Goal: Information Seeking & Learning: Learn about a topic

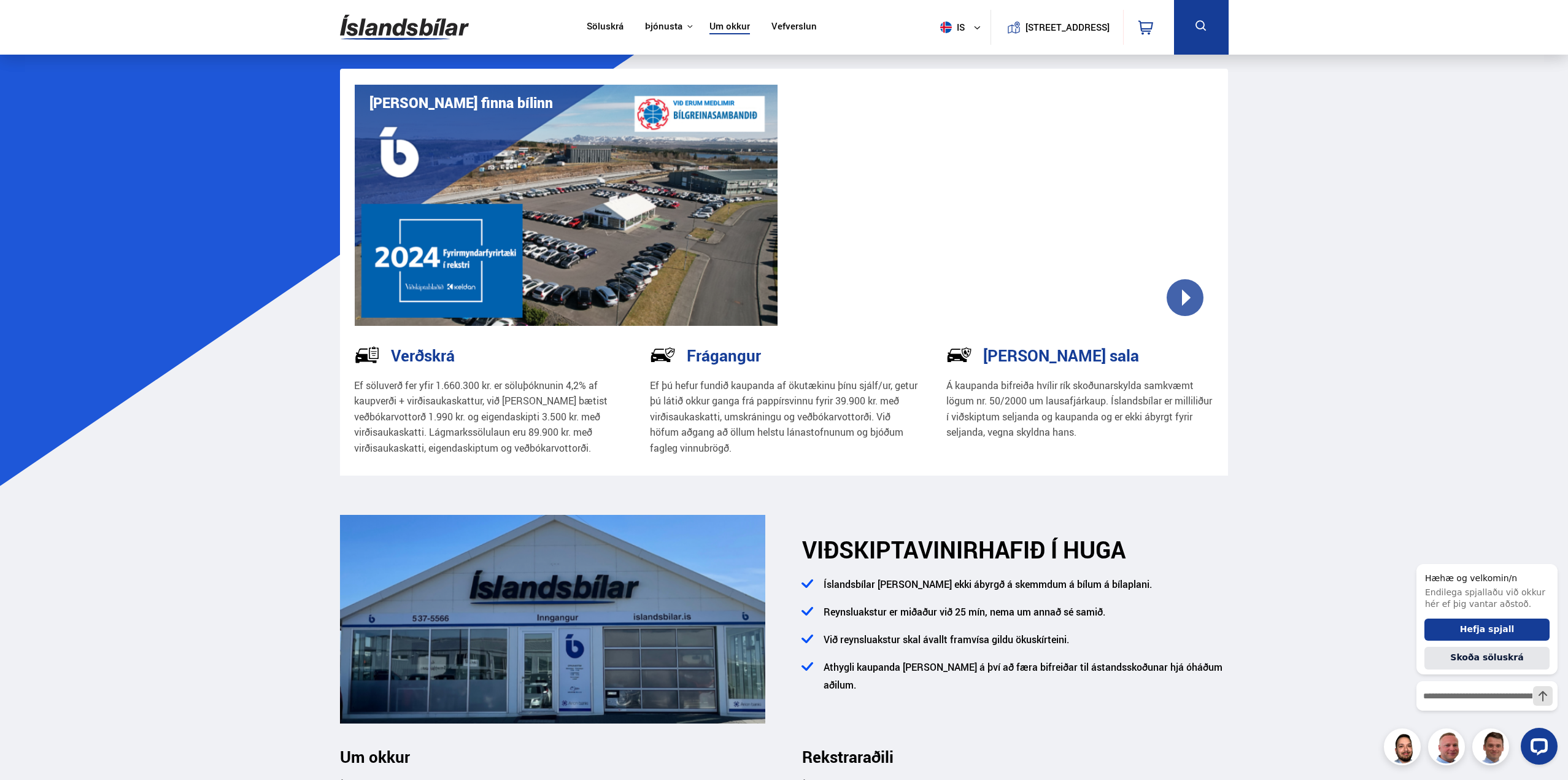
drag, startPoint x: 1237, startPoint y: 659, endPoint x: 1306, endPoint y: 263, distance: 402.0
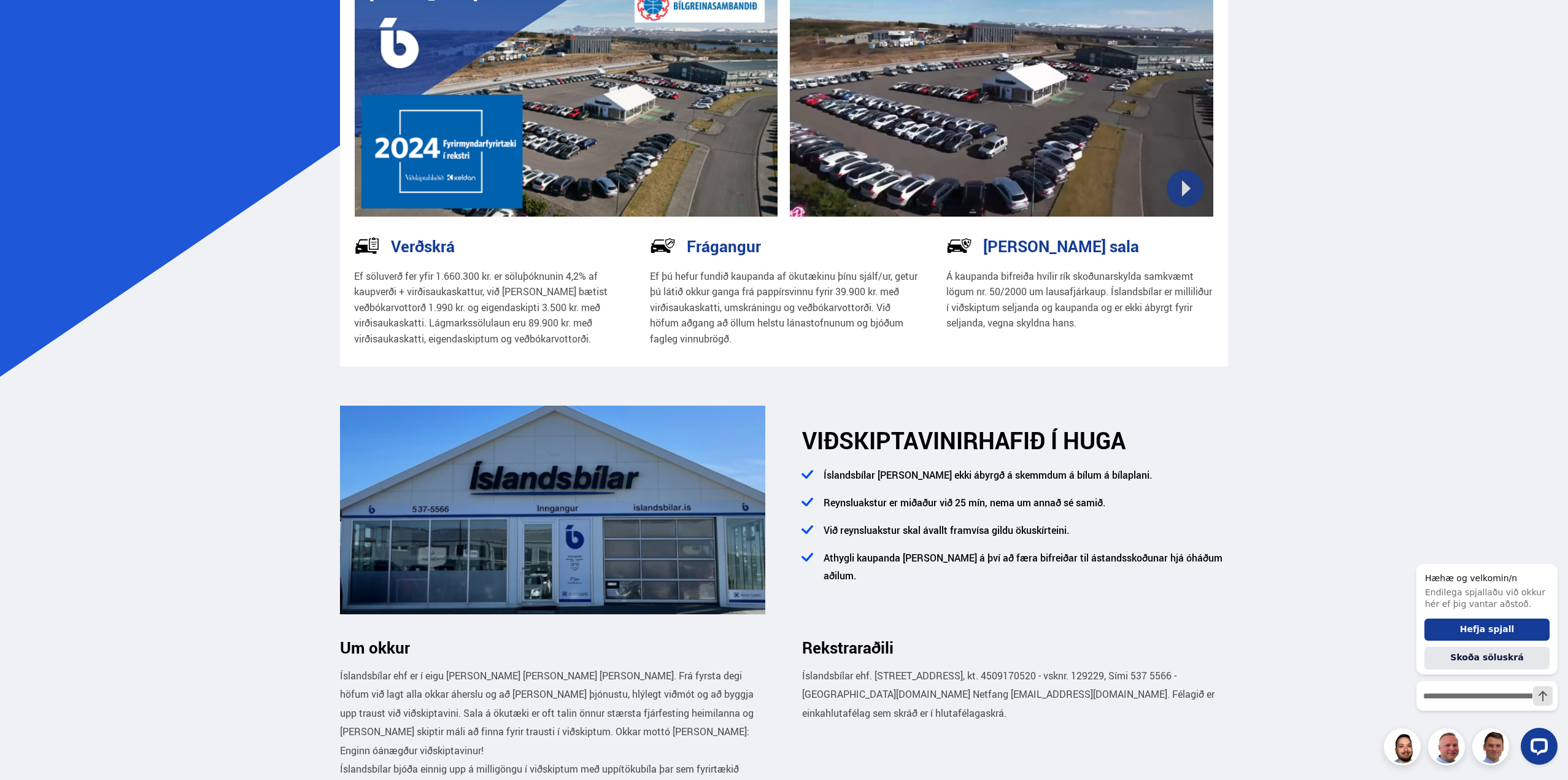
drag, startPoint x: 354, startPoint y: 235, endPoint x: 254, endPoint y: 575, distance: 354.4
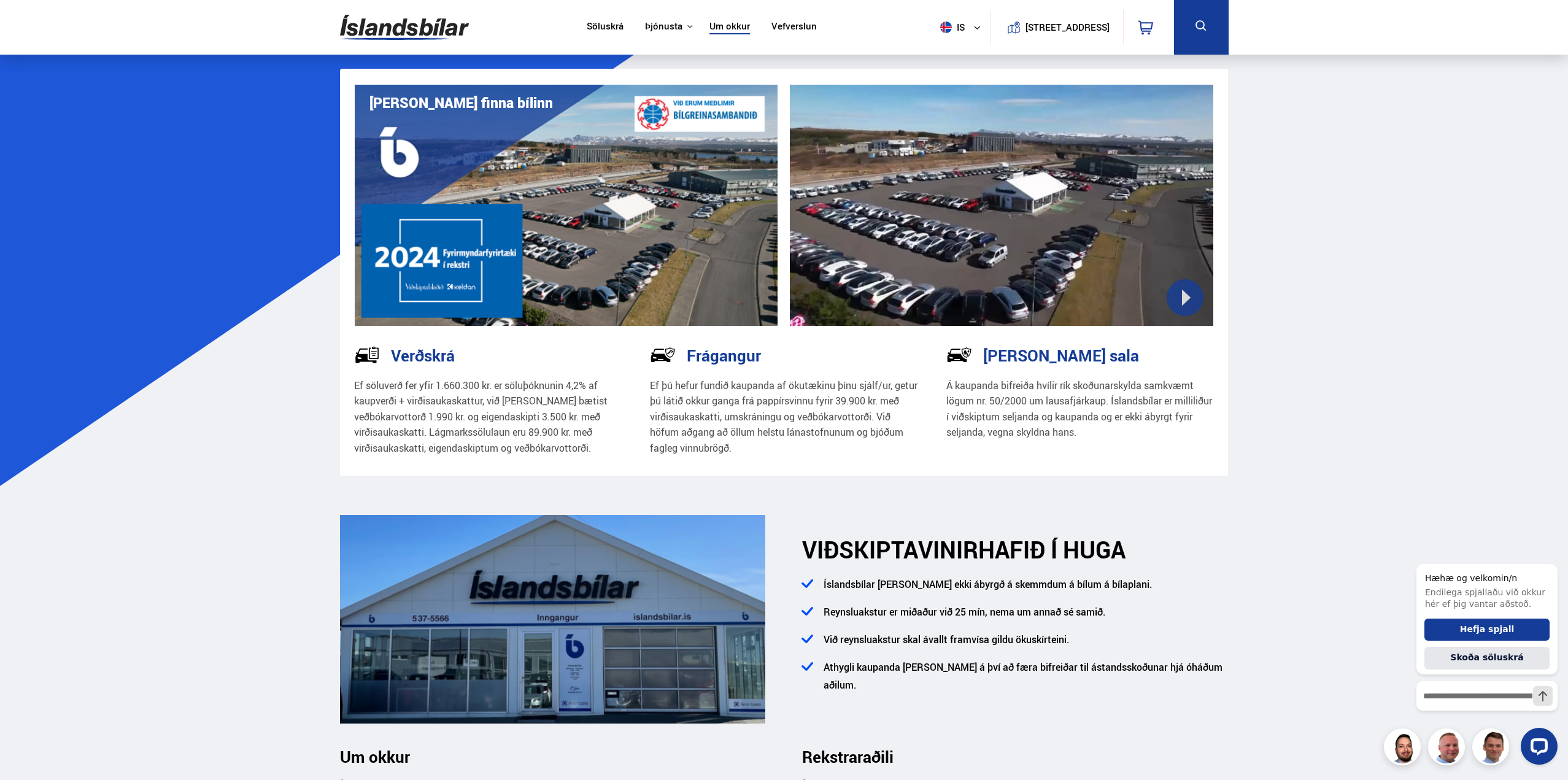
drag, startPoint x: 251, startPoint y: 572, endPoint x: 354, endPoint y: 126, distance: 457.7
click at [595, 30] on link "Söluskrá" at bounding box center [605, 27] width 37 height 13
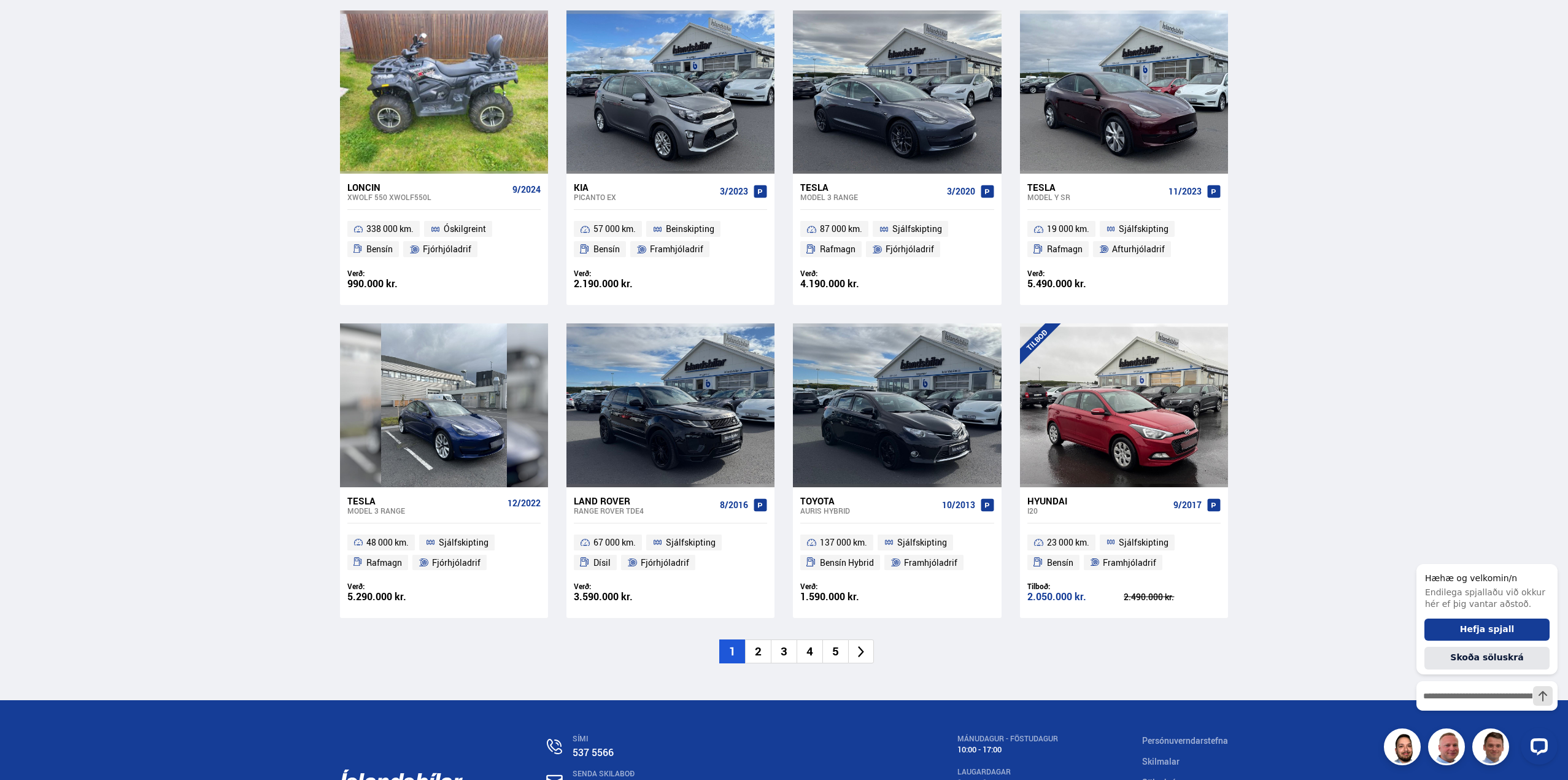
scroll to position [1535, 0]
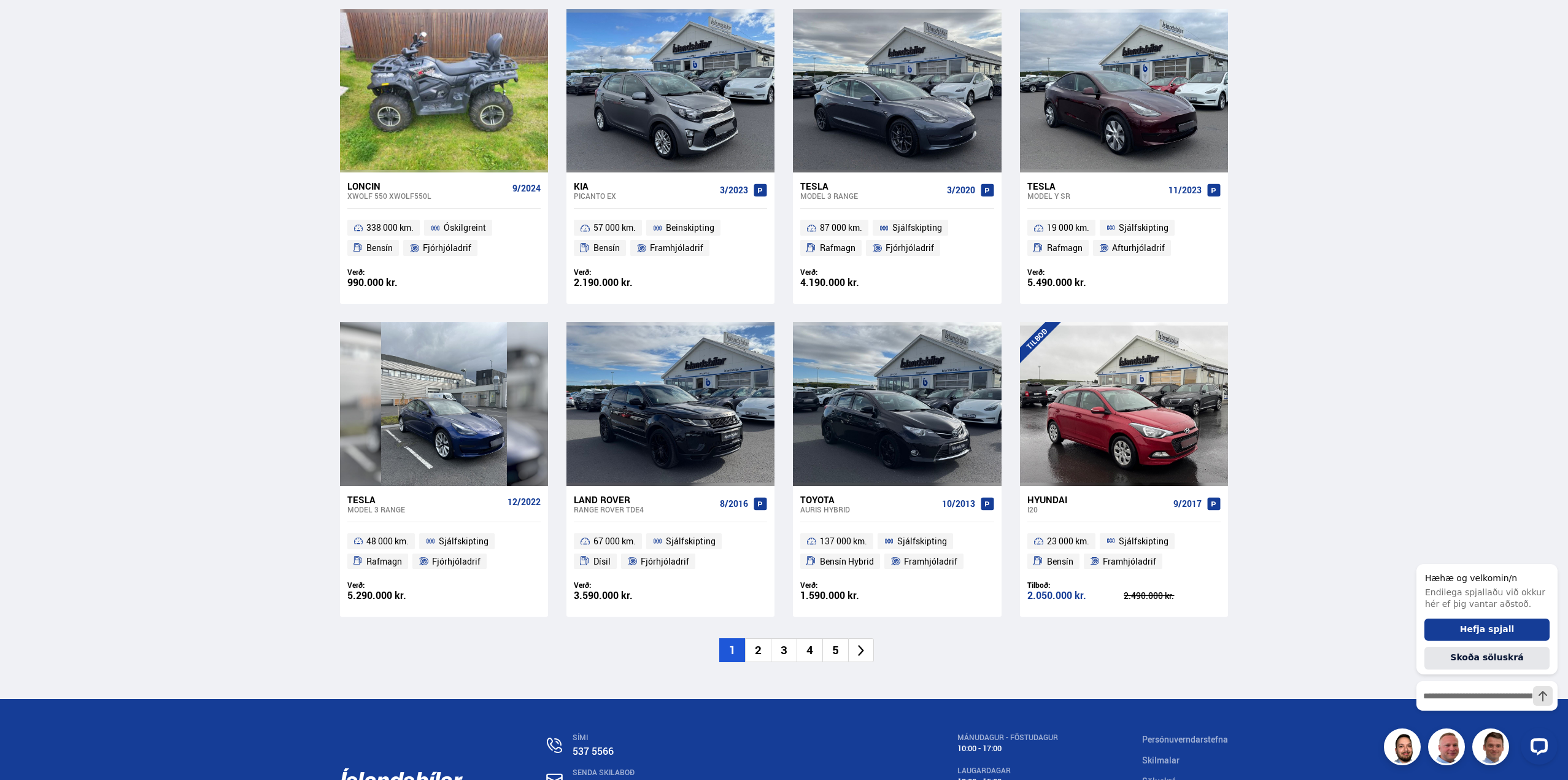
click at [1063, 500] on div "Hyundai" at bounding box center [1098, 500] width 141 height 11
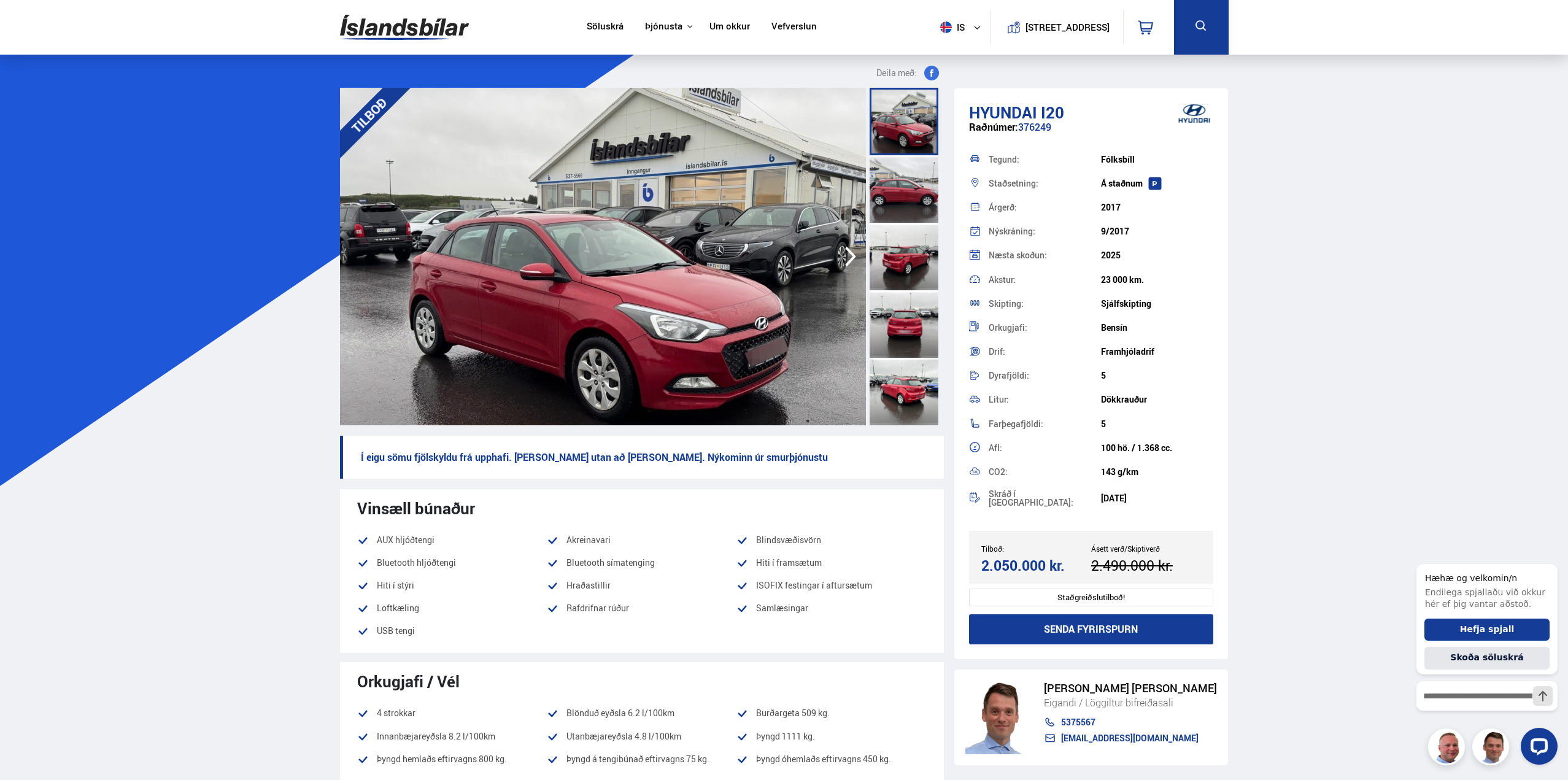
click at [850, 256] on icon "button" at bounding box center [850, 257] width 24 height 30
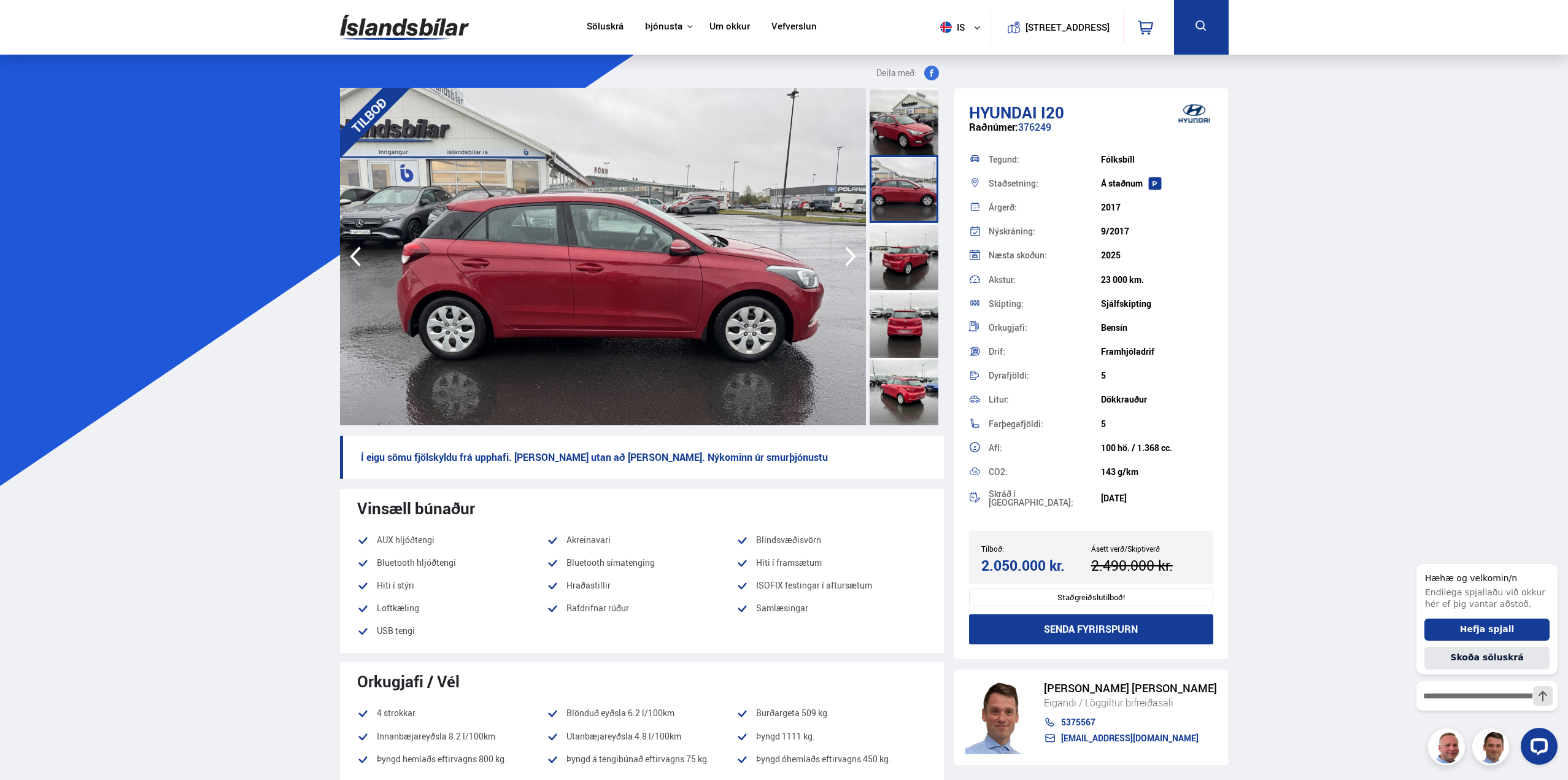
click at [850, 256] on icon "button" at bounding box center [850, 257] width 24 height 30
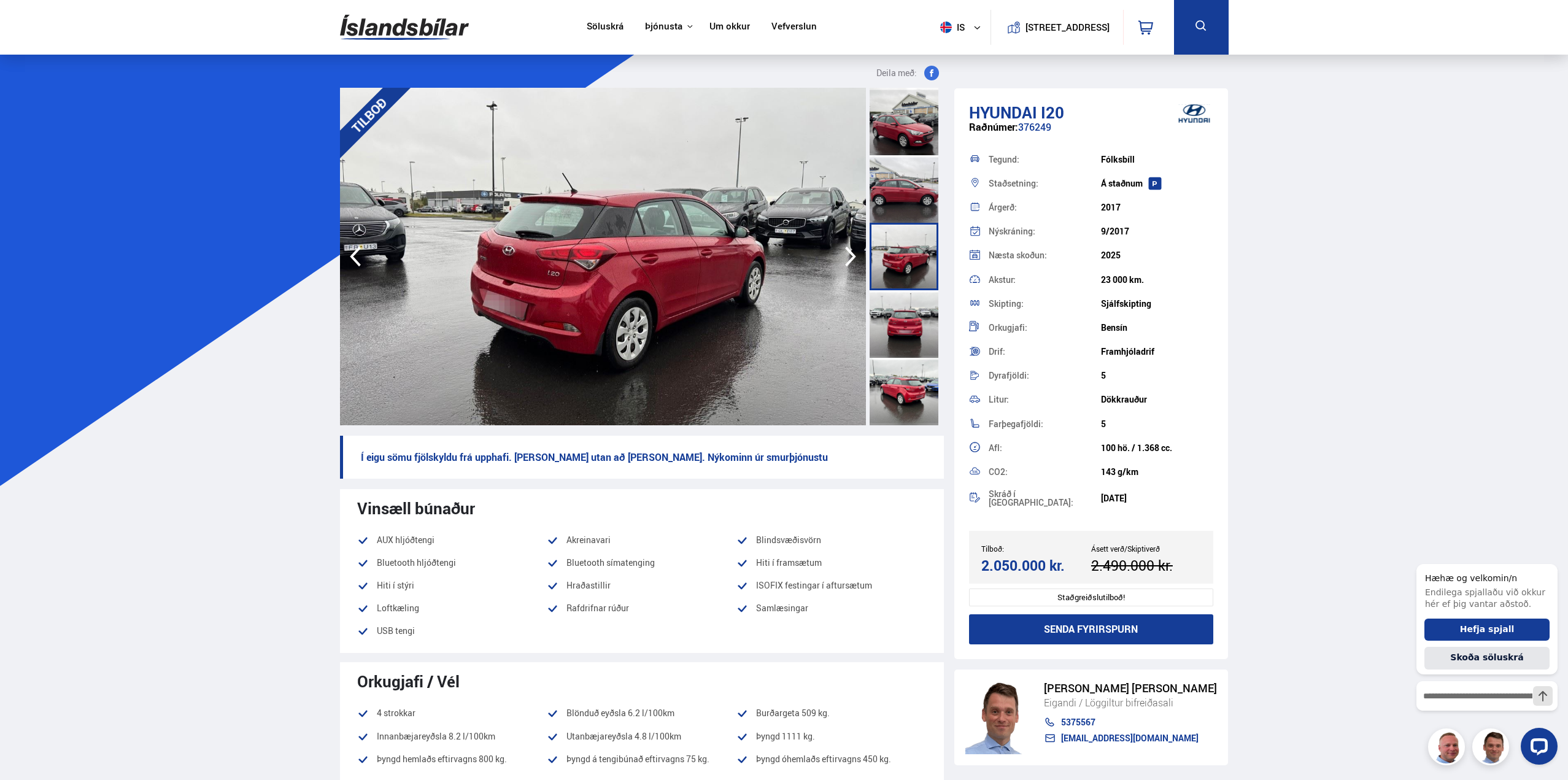
click at [850, 256] on icon "button" at bounding box center [850, 257] width 24 height 30
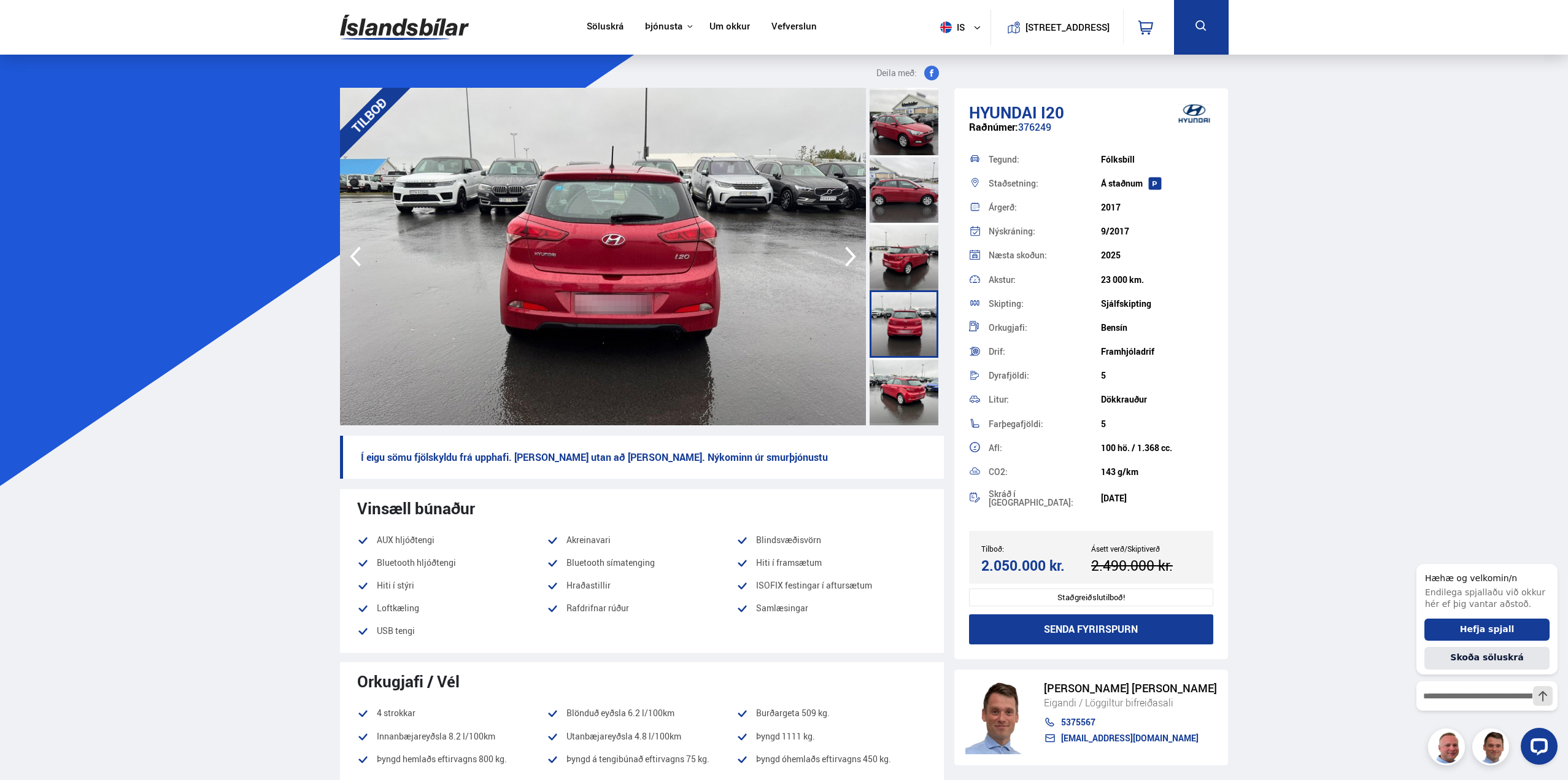
click at [850, 256] on icon "button" at bounding box center [850, 257] width 24 height 30
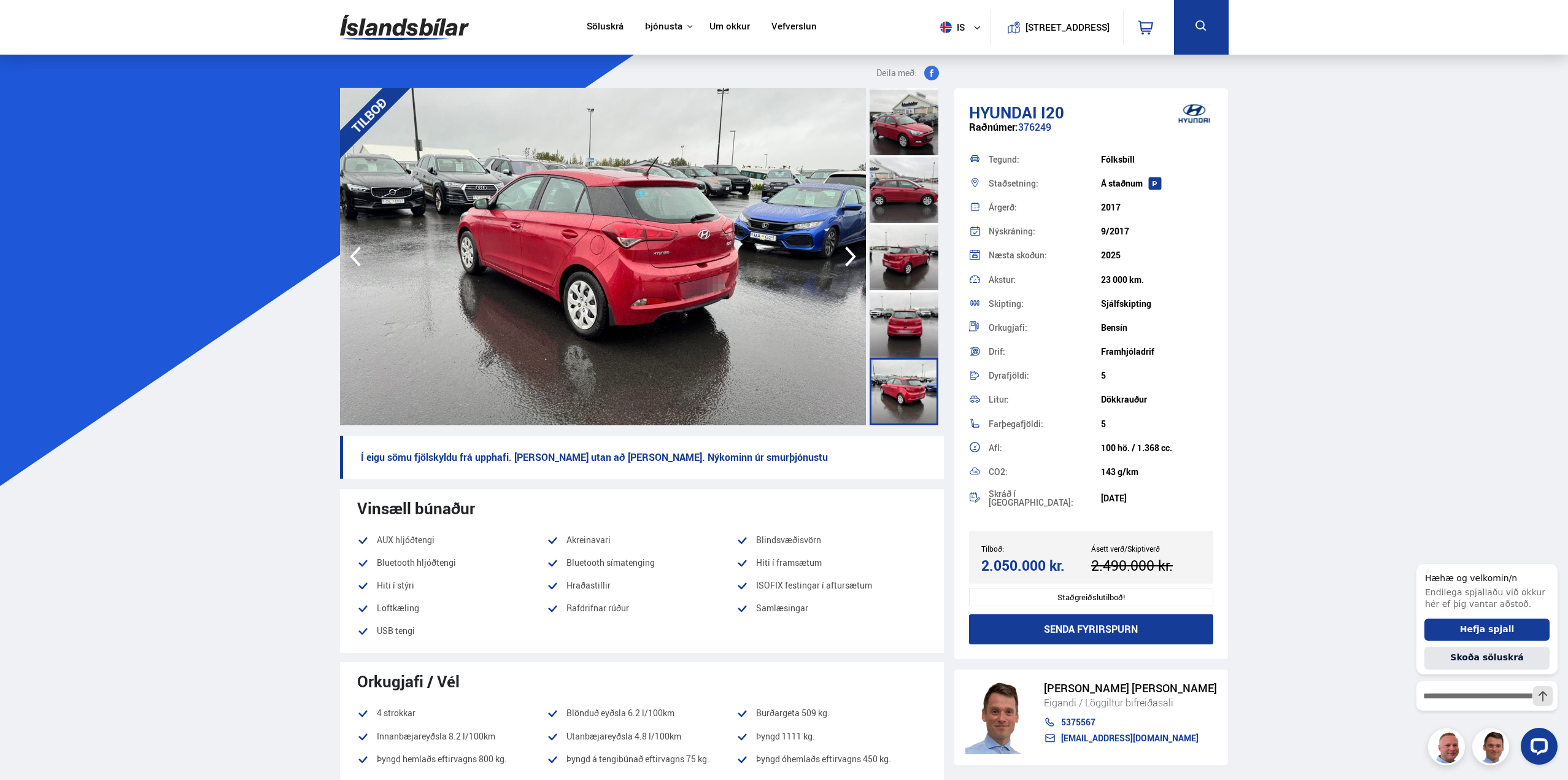
click at [846, 253] on icon "button" at bounding box center [850, 257] width 24 height 30
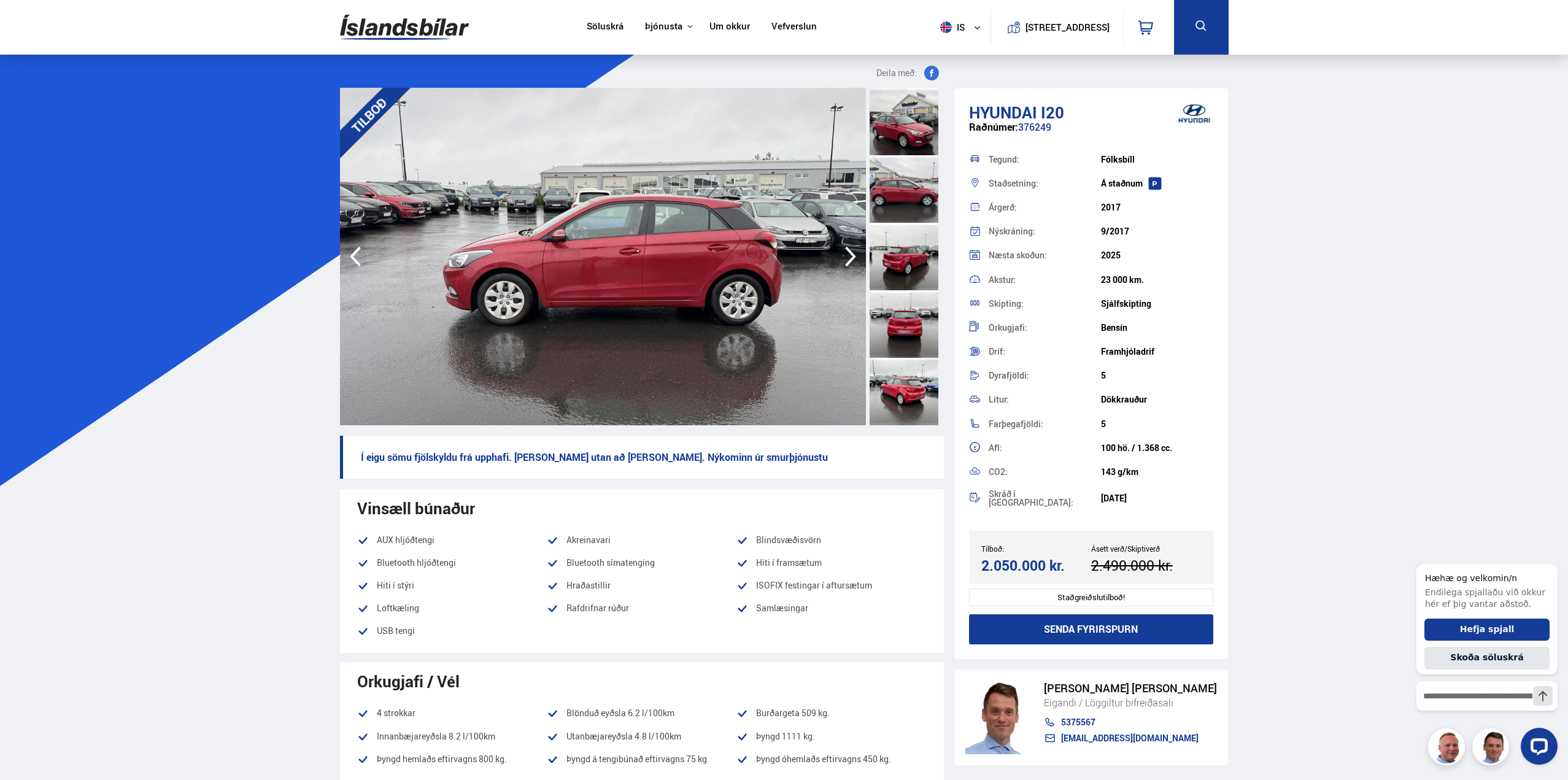
click at [846, 253] on icon "button" at bounding box center [850, 257] width 24 height 30
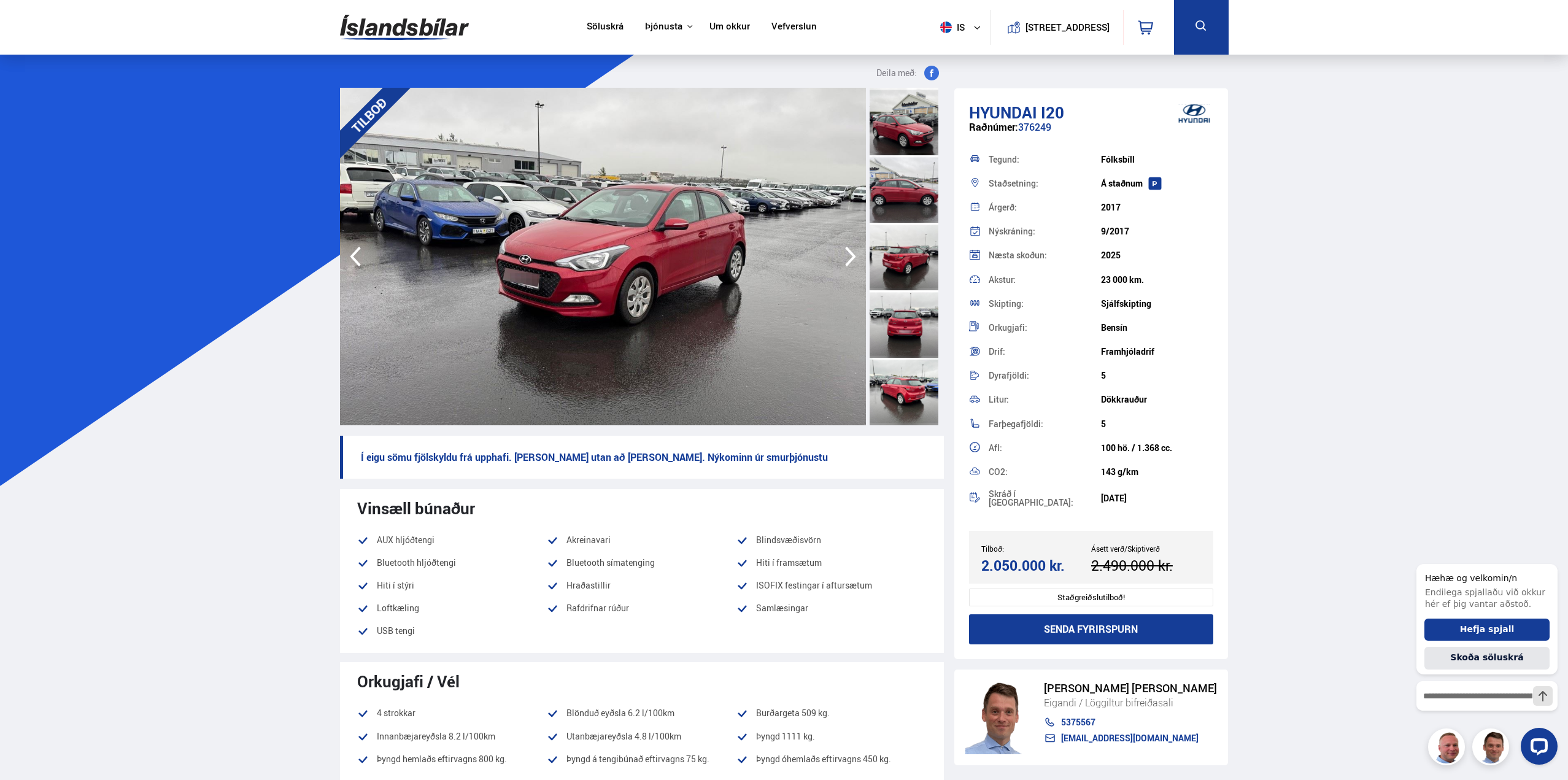
click at [846, 253] on icon "button" at bounding box center [850, 257] width 24 height 30
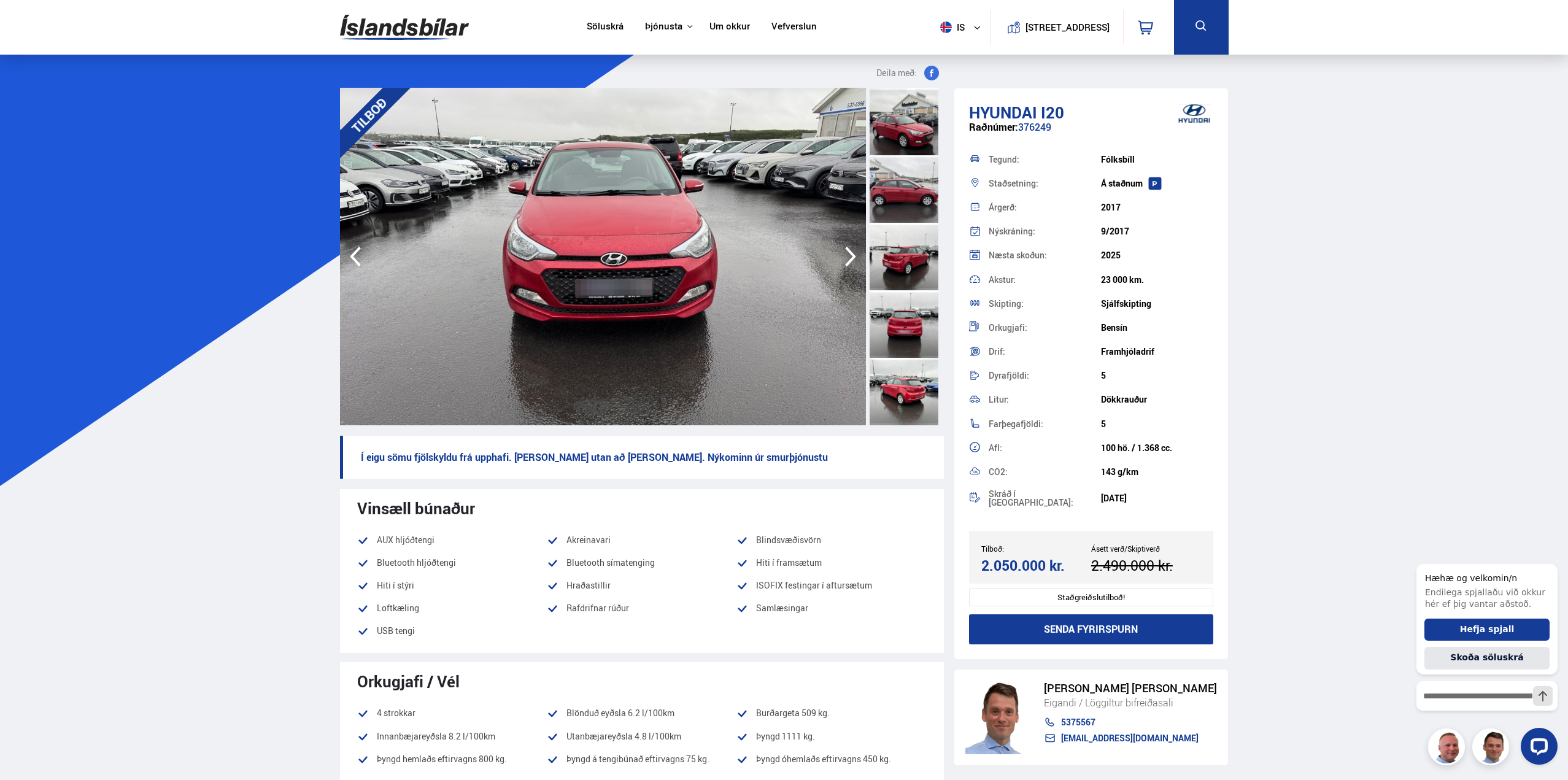
click at [846, 253] on icon "button" at bounding box center [850, 257] width 24 height 30
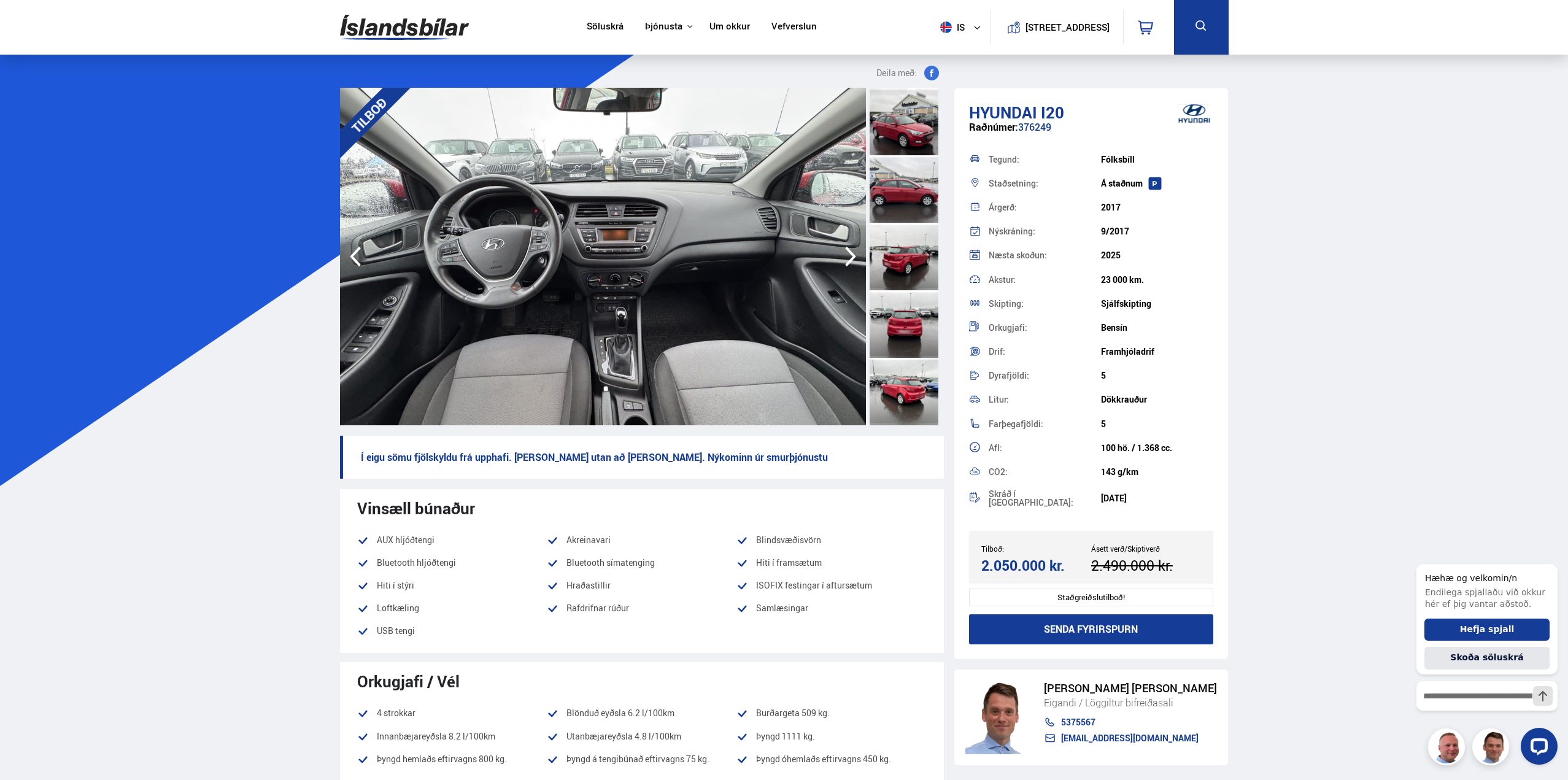
click at [387, 32] on img at bounding box center [404, 27] width 129 height 40
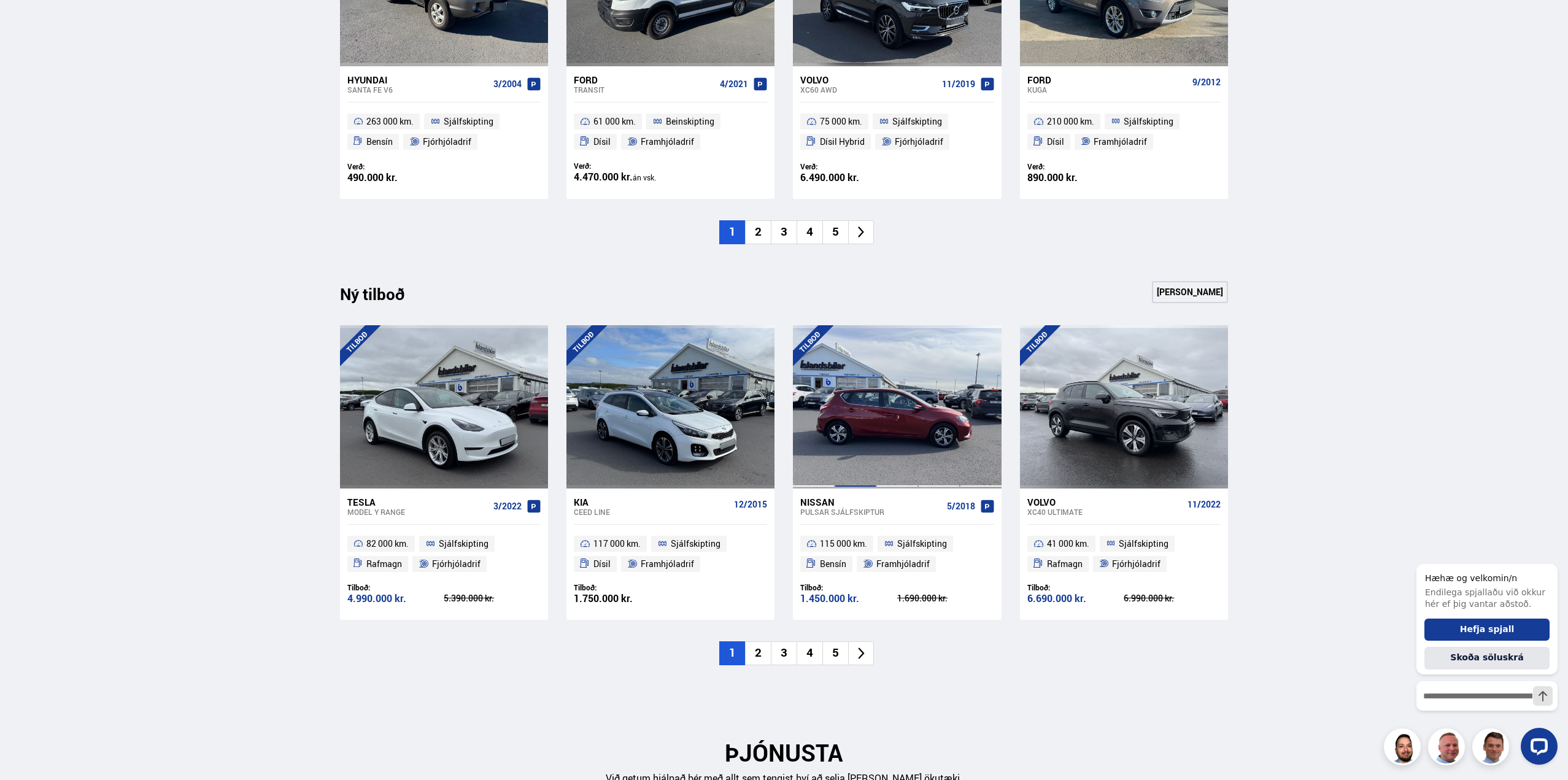
scroll to position [1044, 0]
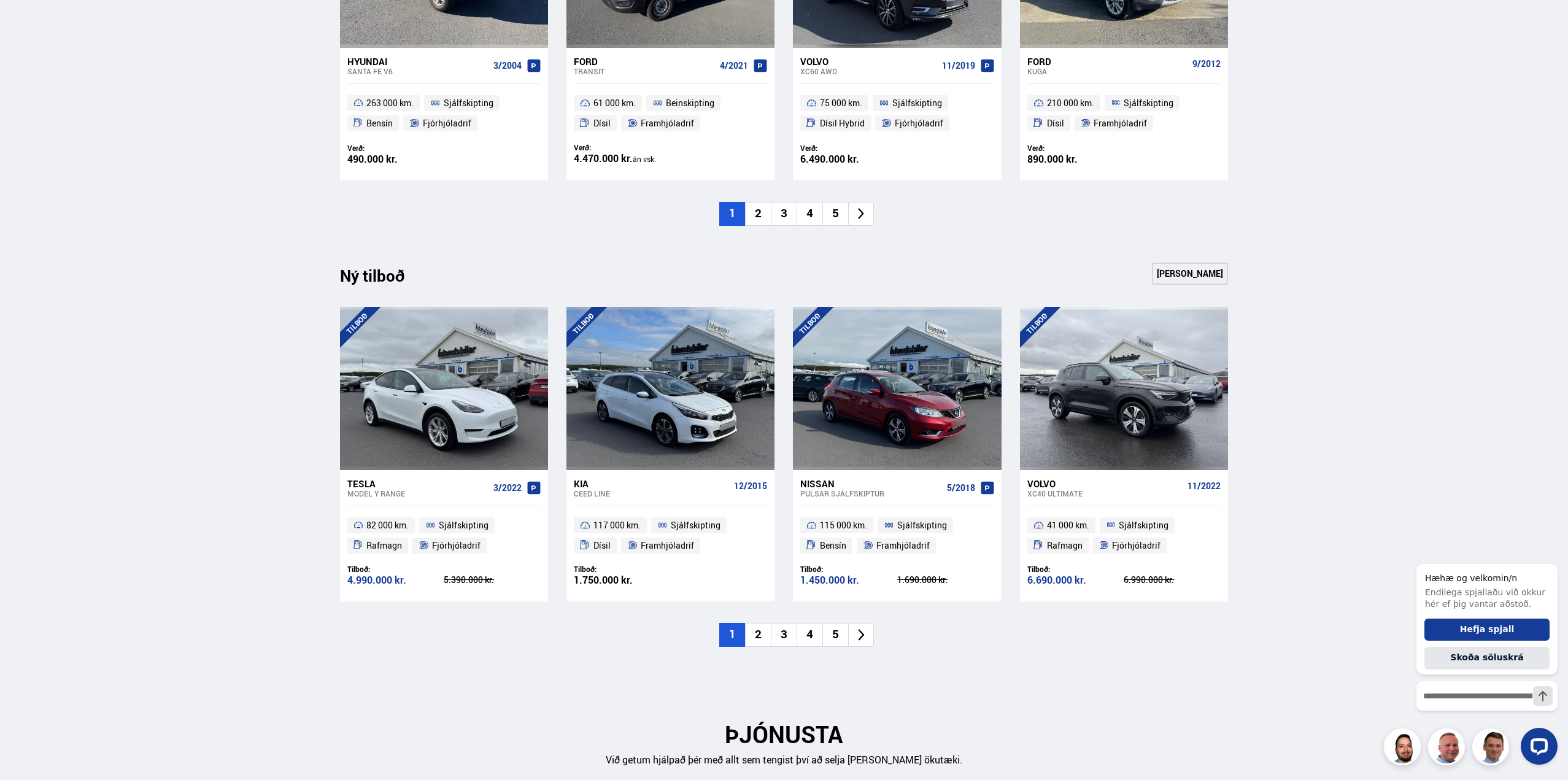
click at [758, 633] on li "2" at bounding box center [758, 635] width 26 height 24
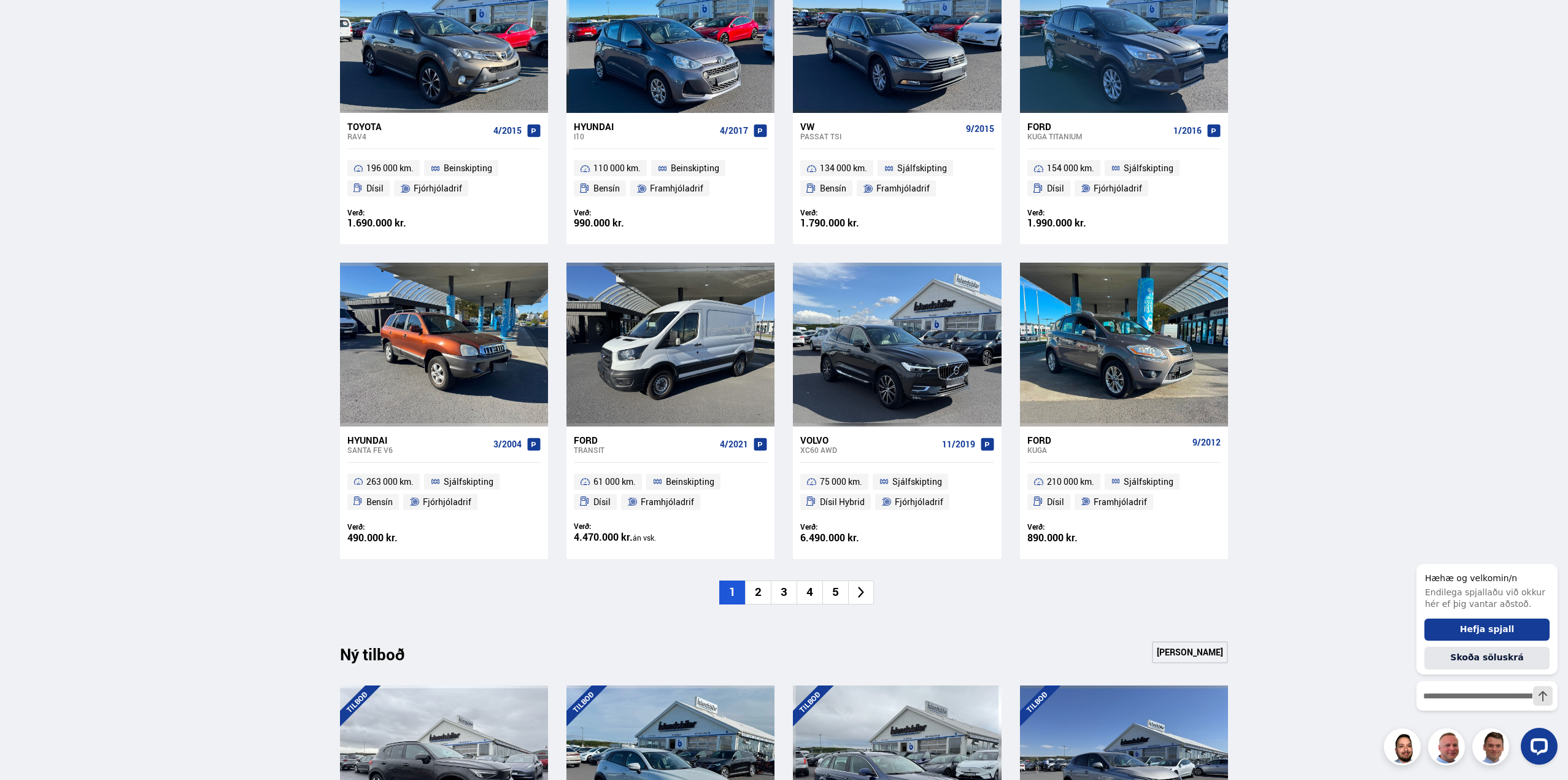
scroll to position [0, 0]
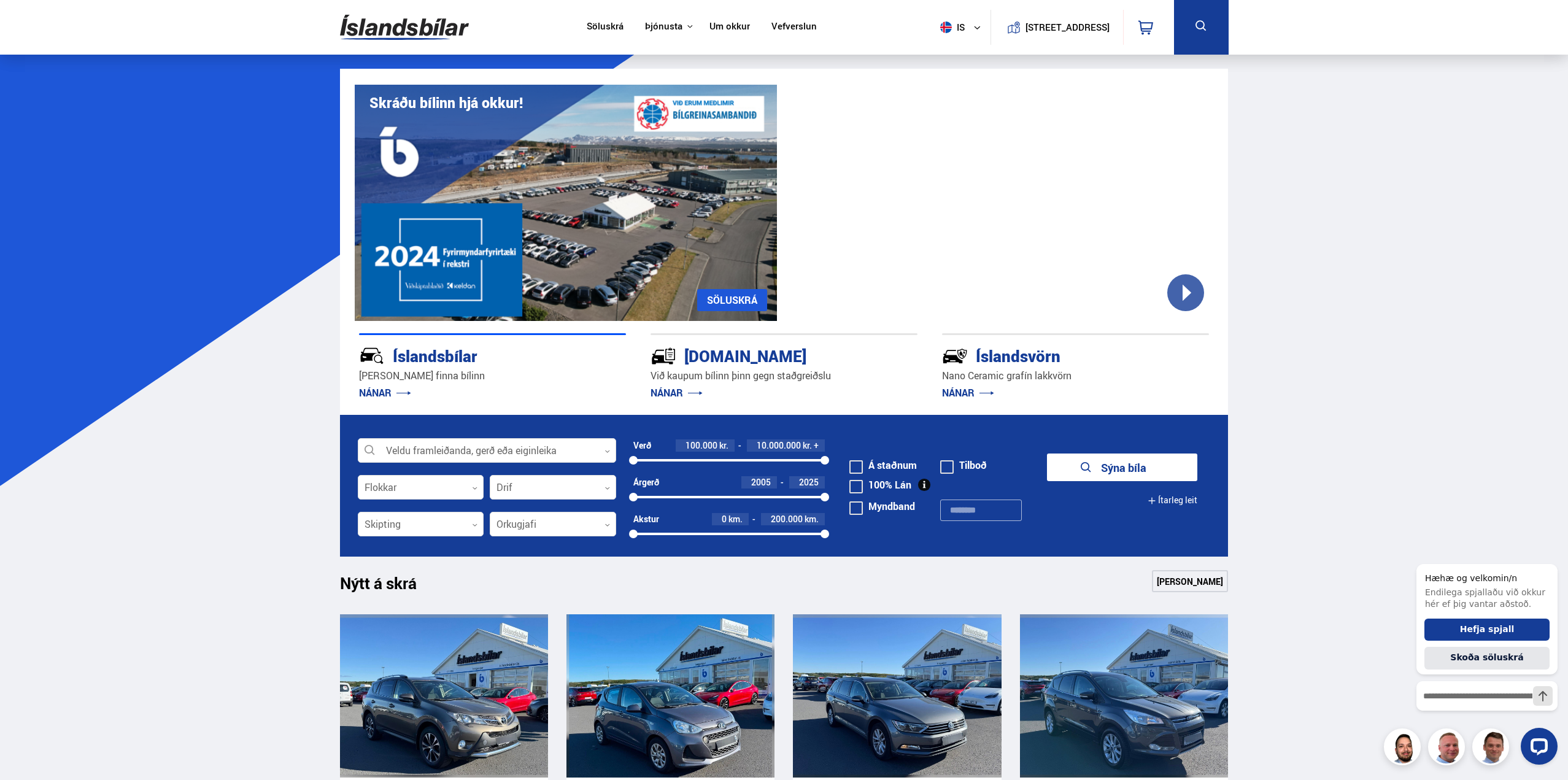
drag, startPoint x: 1266, startPoint y: 538, endPoint x: 1357, endPoint y: 32, distance: 514.1
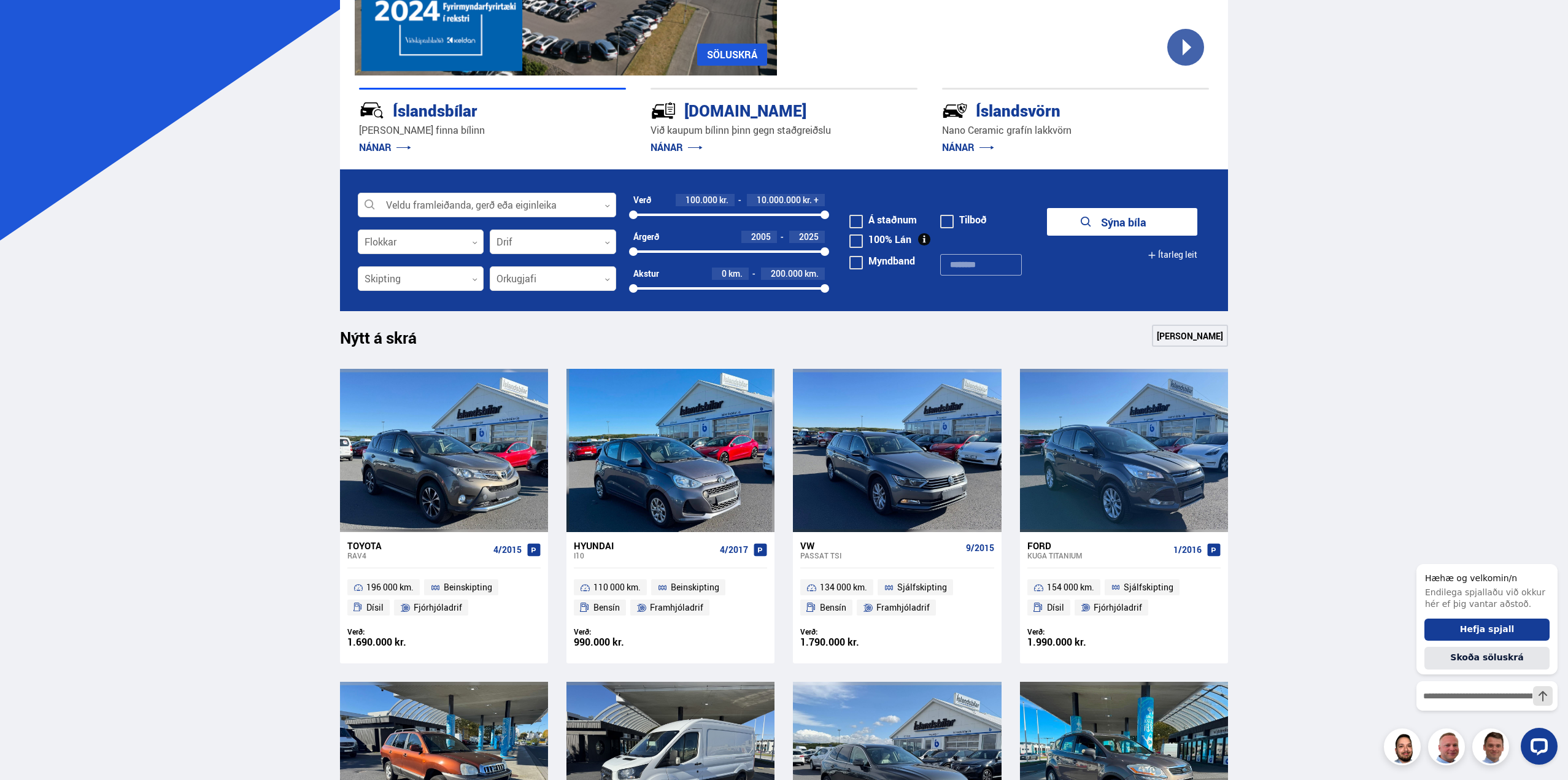
drag, startPoint x: 183, startPoint y: 565, endPoint x: 195, endPoint y: 504, distance: 62.2
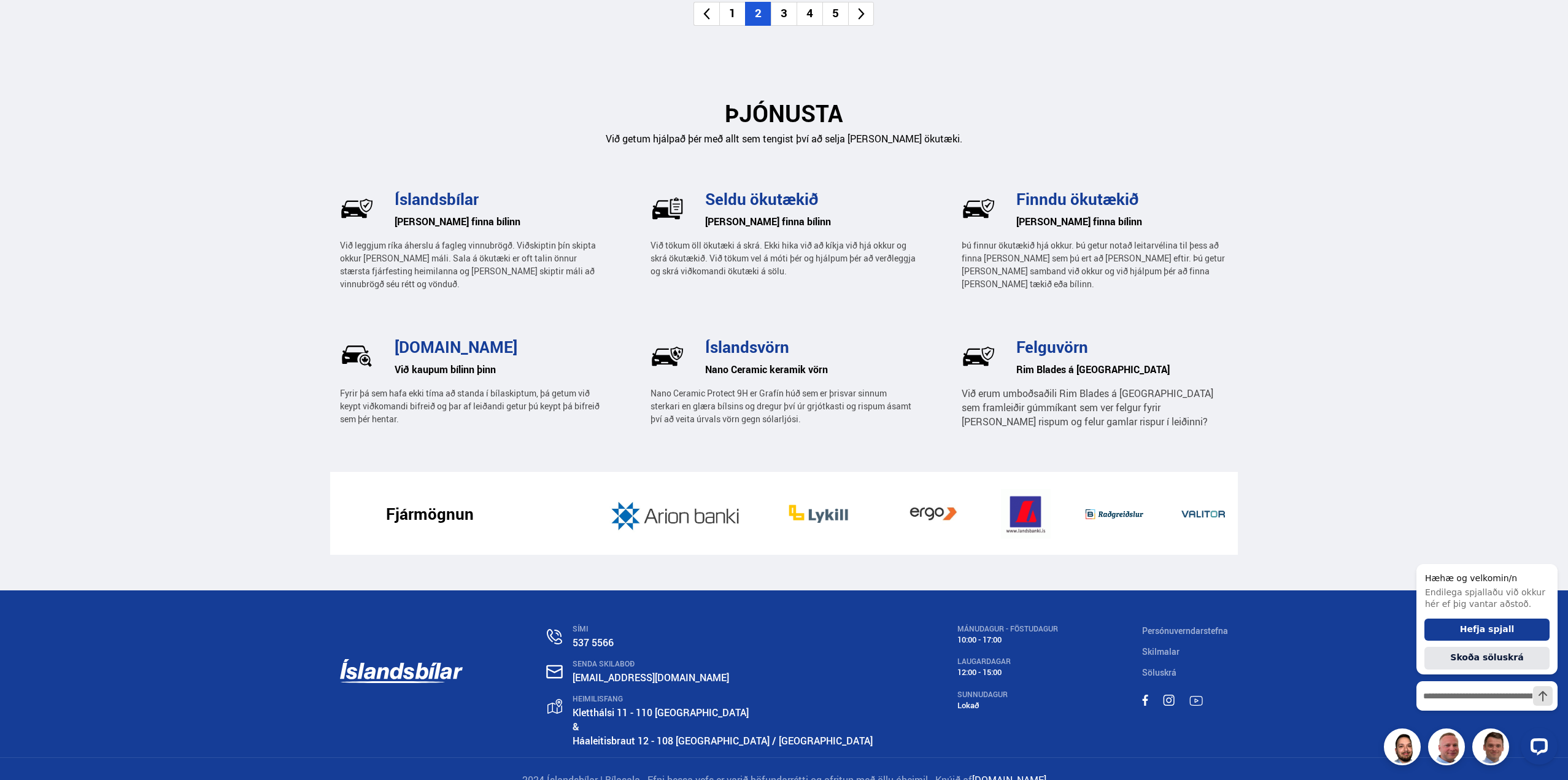
scroll to position [70, 0]
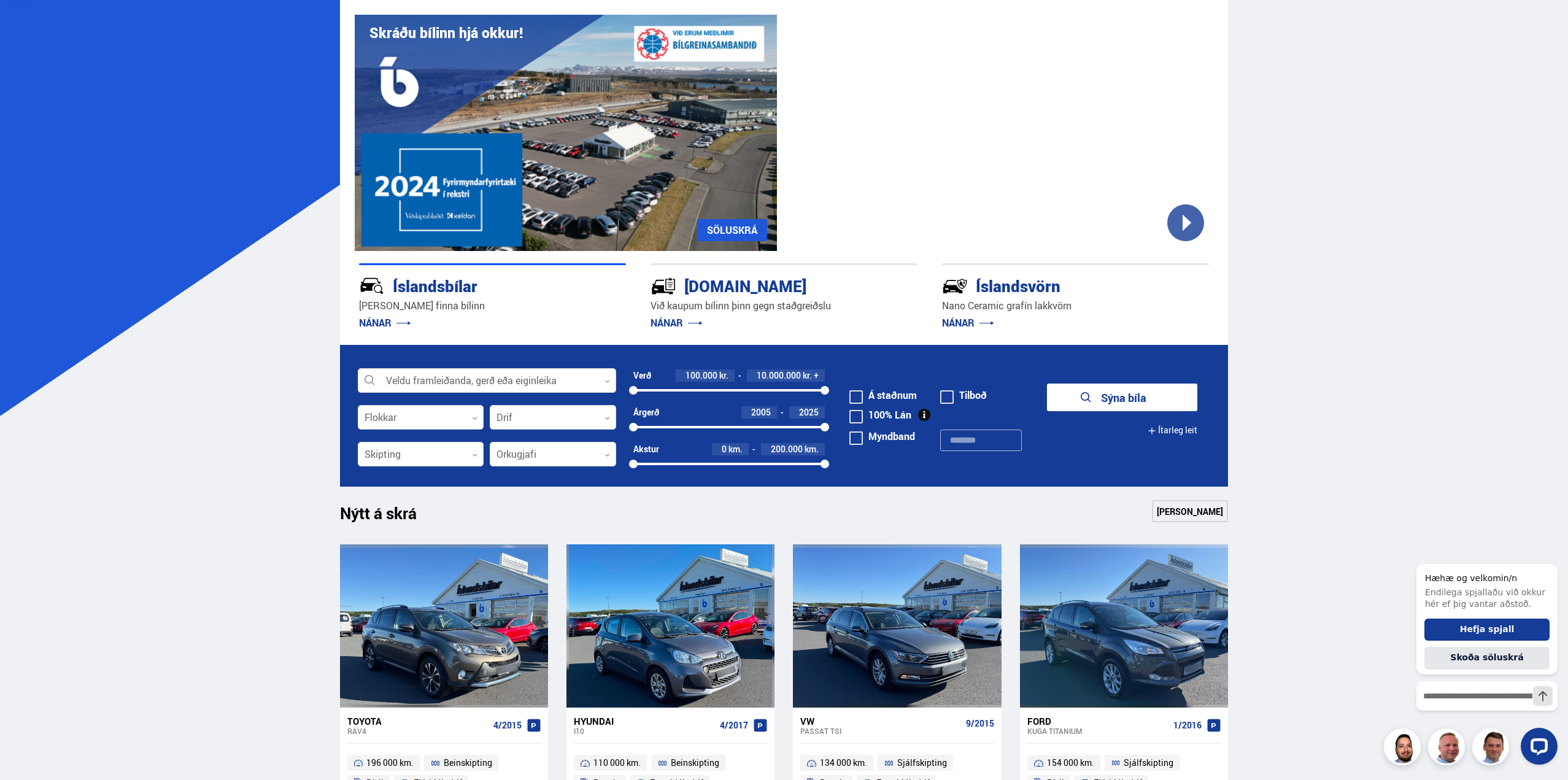
drag, startPoint x: 166, startPoint y: 479, endPoint x: 283, endPoint y: 231, distance: 274.2
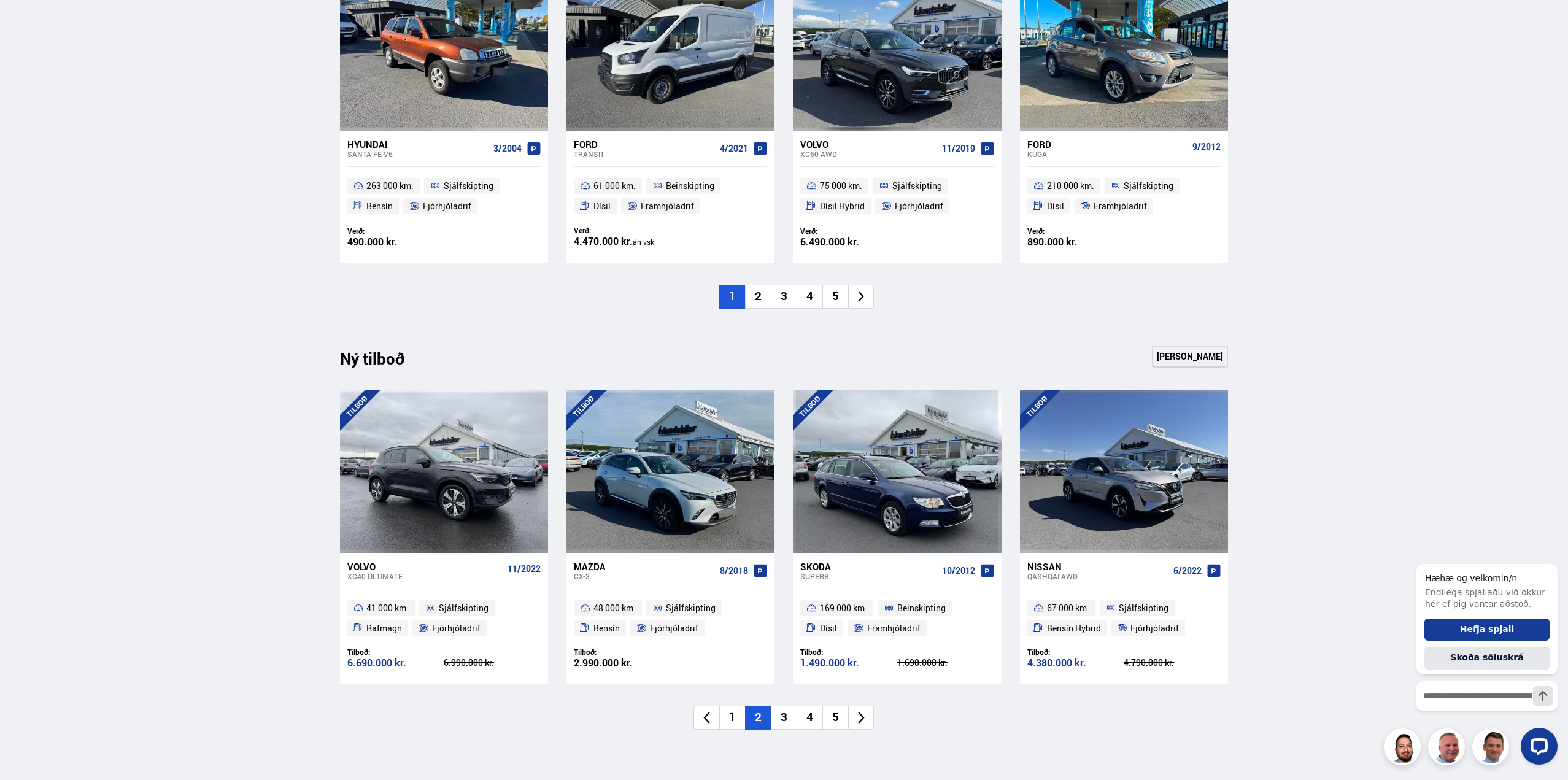
scroll to position [982, 0]
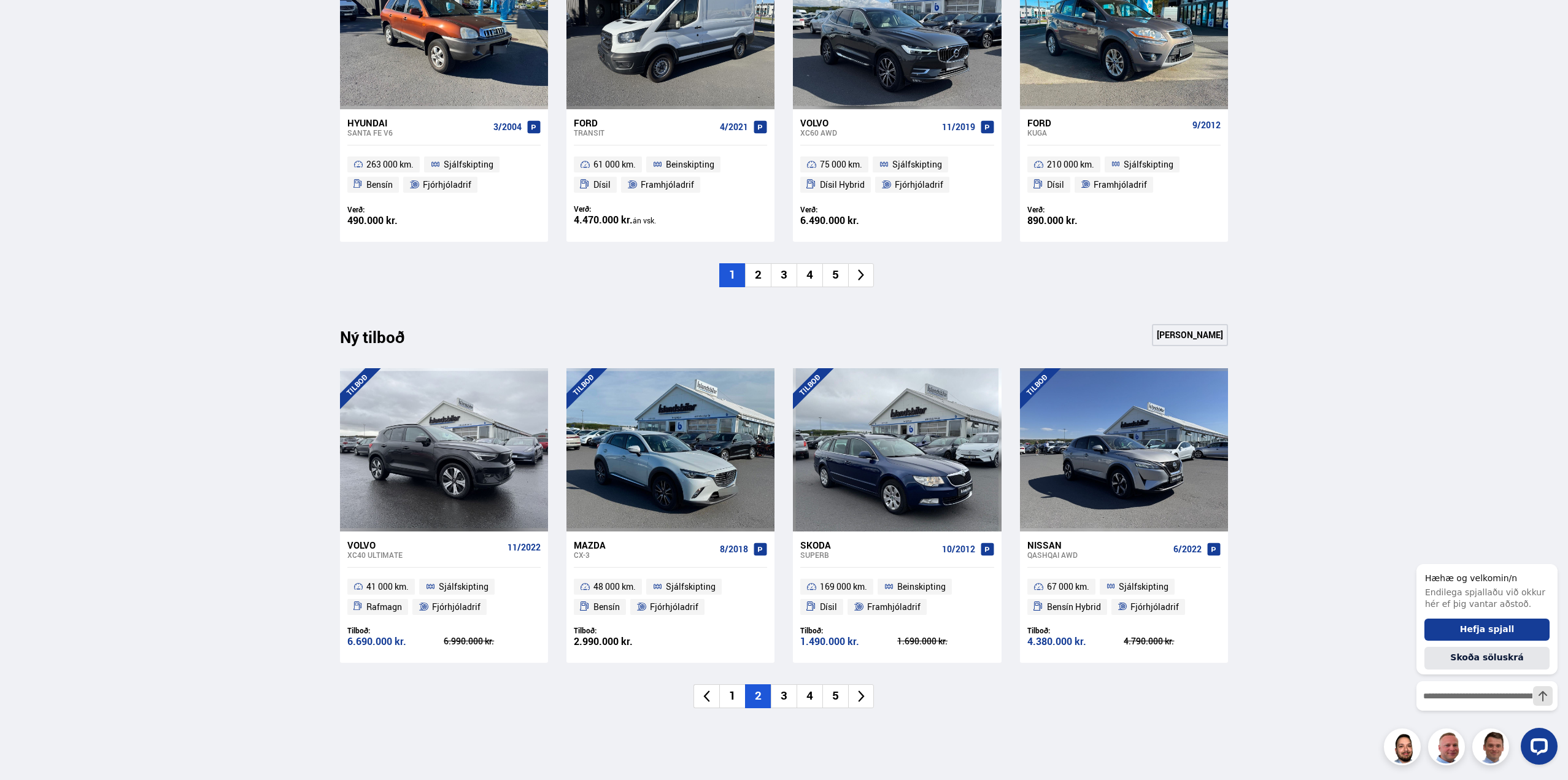
click at [785, 272] on li "3" at bounding box center [784, 276] width 26 height 24
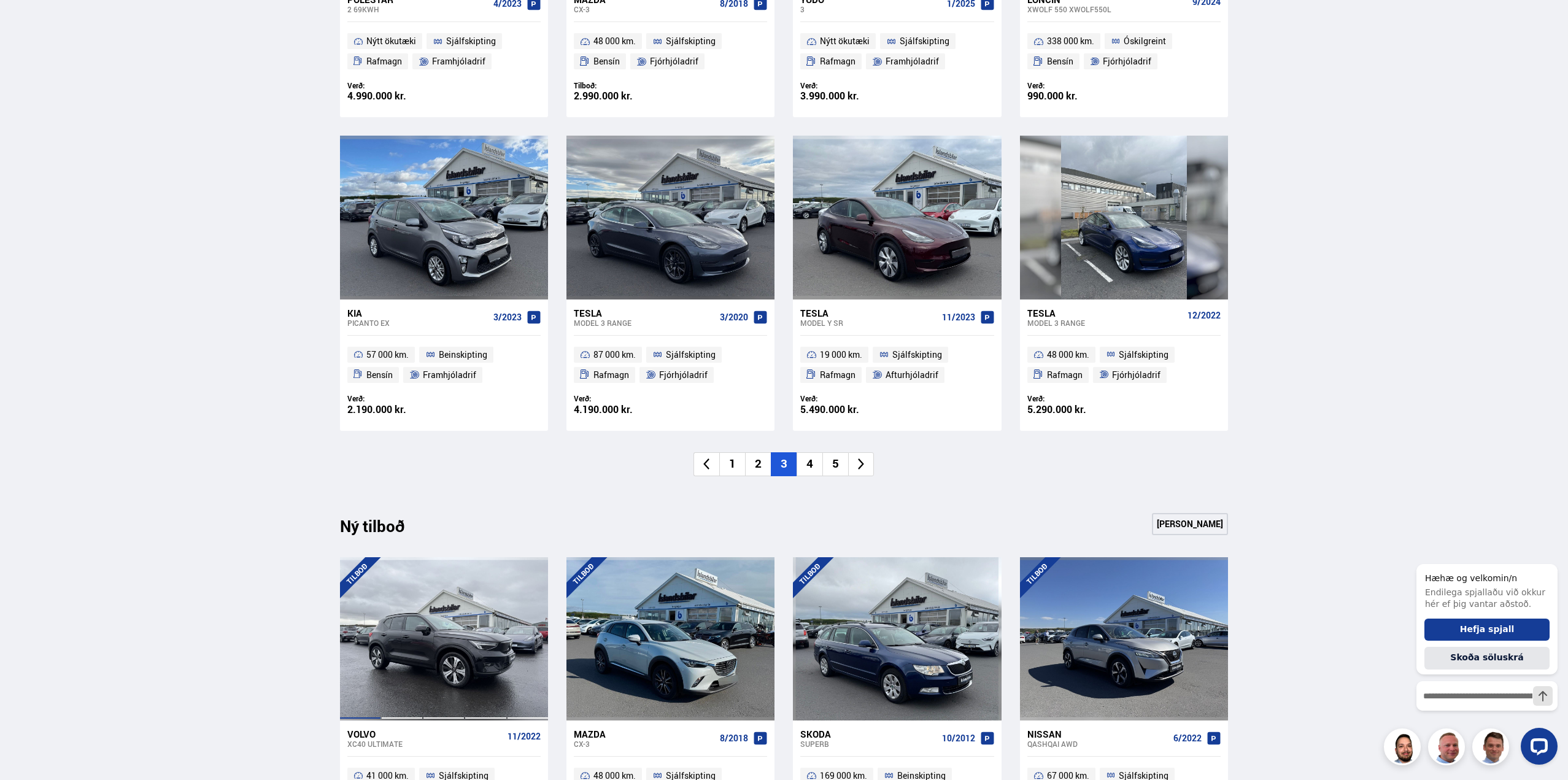
scroll to position [736, 0]
